Goal: Navigation & Orientation: Find specific page/section

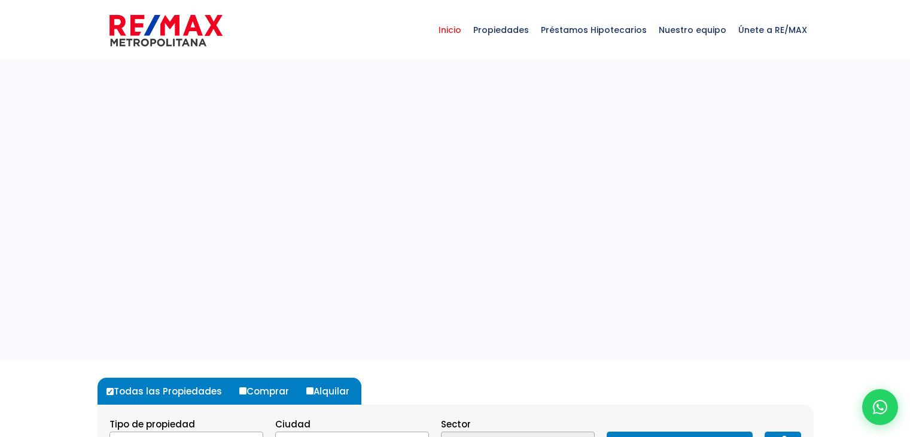
select select
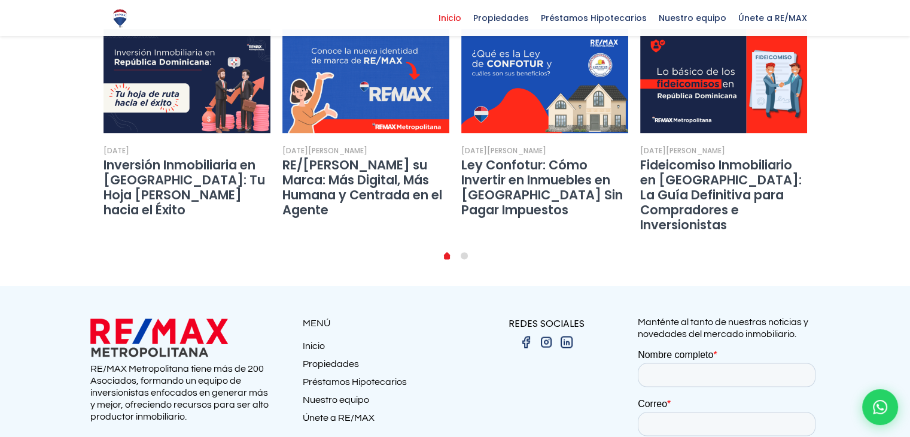
scroll to position [2314, 0]
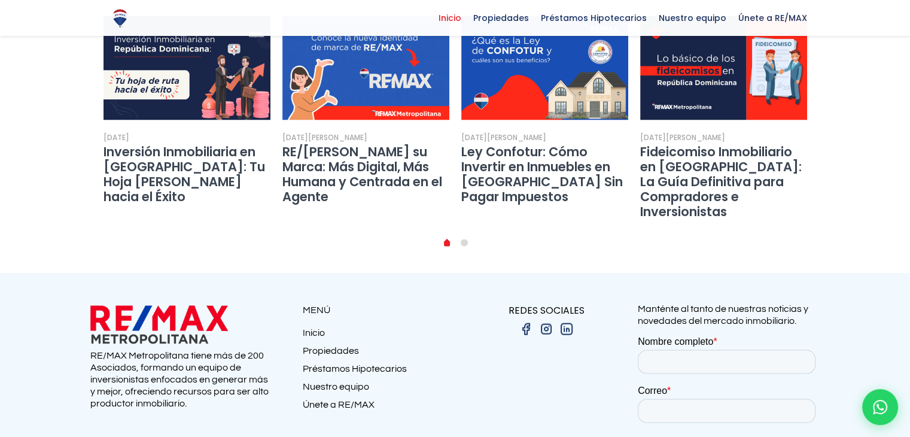
click at [348, 381] on link "Nuestro equipo" at bounding box center [379, 390] width 153 height 18
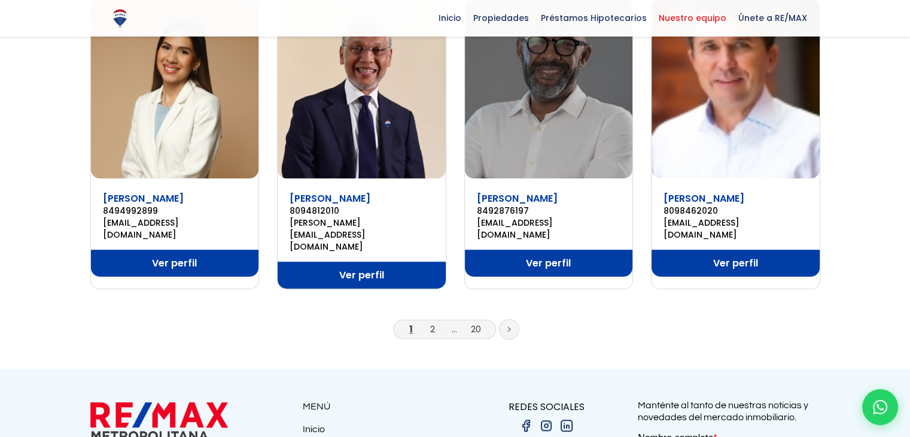
scroll to position [867, 0]
